Goal: Check status: Check status

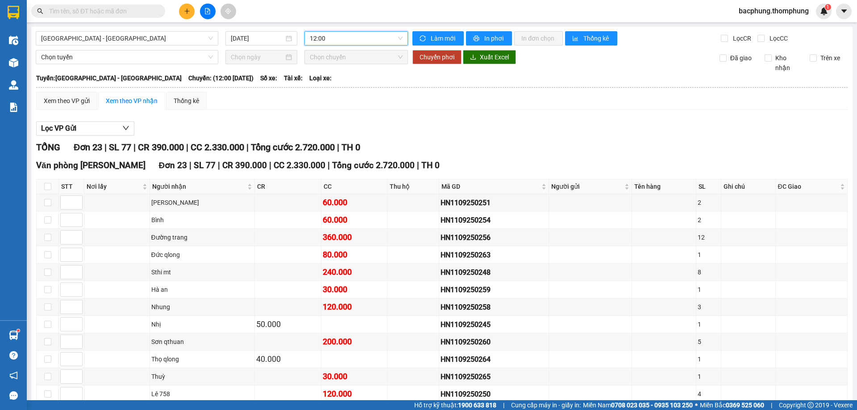
click at [331, 32] on span "12:00" at bounding box center [356, 38] width 93 height 13
click at [328, 102] on div "12:00" at bounding box center [342, 99] width 70 height 10
click at [328, 102] on div "Xem theo VP gửi Xem theo VP nhận Thống kê" at bounding box center [441, 101] width 811 height 18
click at [325, 40] on span "12:00" at bounding box center [356, 38] width 93 height 13
click at [300, 115] on div "Xem theo VP gửi Xem theo VP nhận Thống kê Lọc VP Gửi TỔNG Đơn 23 | SL 77 | CR …" at bounding box center [441, 359] width 811 height 535
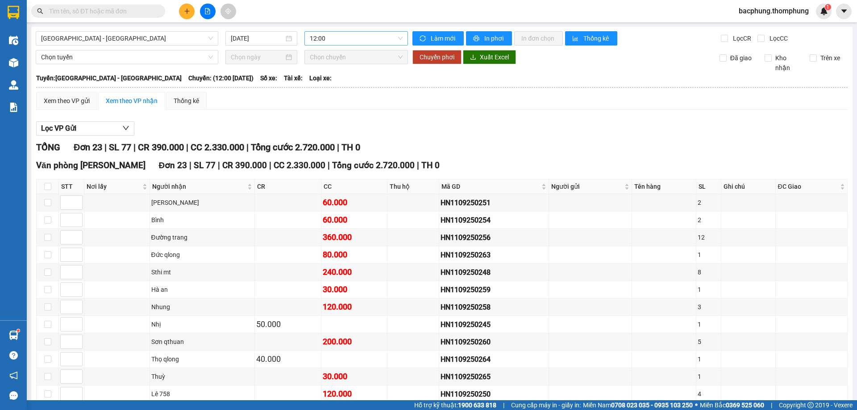
click at [347, 36] on span "12:00" at bounding box center [356, 38] width 93 height 13
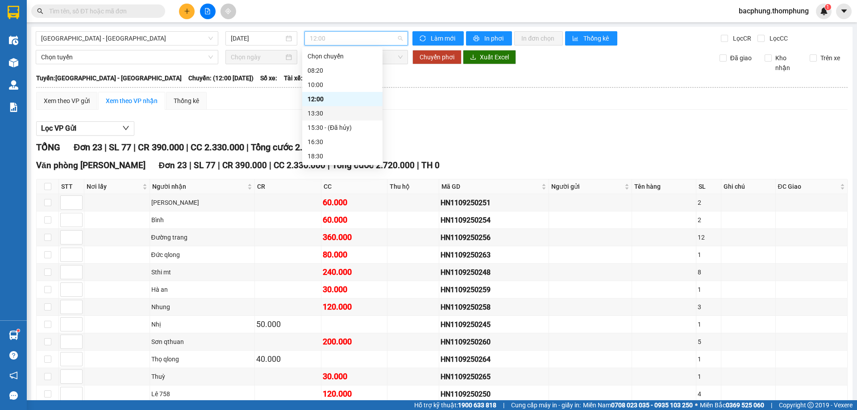
click at [335, 116] on div "13:30" at bounding box center [342, 113] width 70 height 10
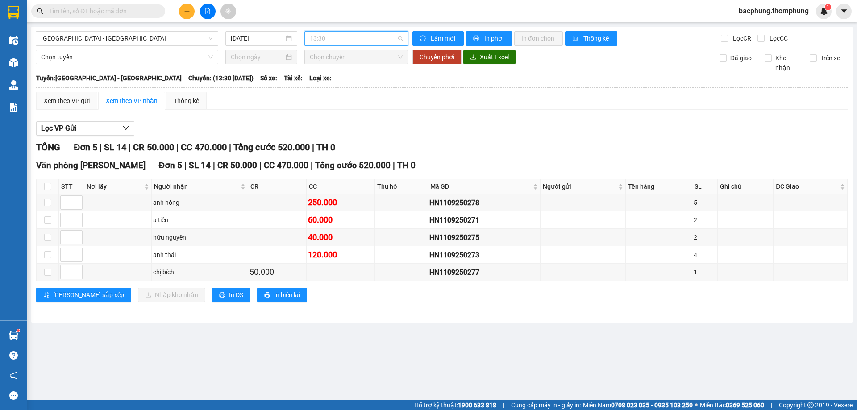
click at [327, 32] on span "13:30" at bounding box center [356, 38] width 93 height 13
click at [328, 140] on div "16:30" at bounding box center [345, 142] width 70 height 10
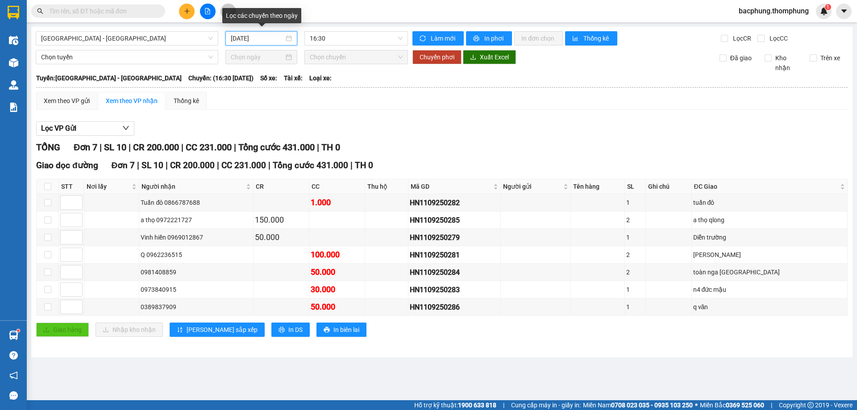
click at [263, 38] on input "[DATE]" at bounding box center [257, 38] width 53 height 10
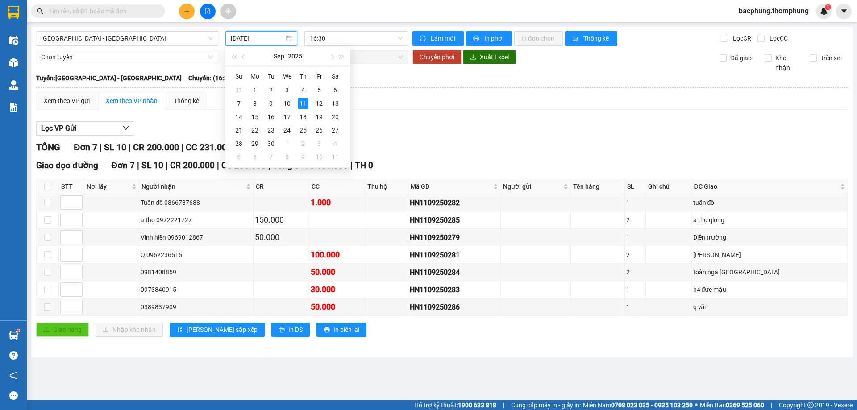
click at [388, 99] on div "Xem theo VP gửi Xem theo VP nhận Thống kê" at bounding box center [441, 101] width 811 height 18
